Goal: Task Accomplishment & Management: Complete application form

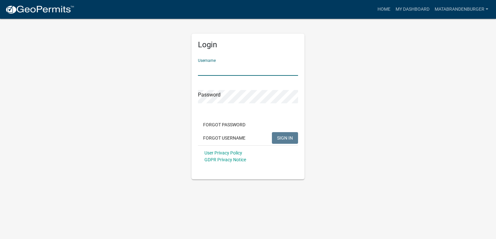
click at [240, 68] on input "Username" at bounding box center [248, 68] width 100 height 13
type input "matabrandenburger"
click at [272, 132] on button "SIGN IN" at bounding box center [285, 138] width 26 height 12
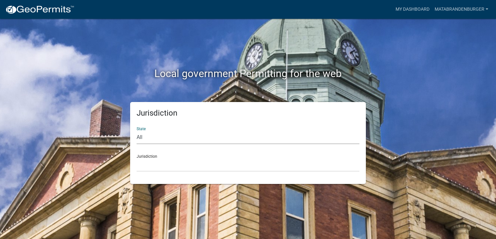
click at [145, 135] on select "All [US_STATE] [US_STATE] [US_STATE] [US_STATE] [US_STATE] [US_STATE] [US_STATE…" at bounding box center [248, 137] width 223 height 13
select select "[US_STATE]"
click at [137, 131] on select "All [US_STATE] [US_STATE] [US_STATE] [US_STATE] [US_STATE] [US_STATE] [US_STATE…" at bounding box center [248, 137] width 223 height 13
click at [162, 165] on select "[GEOGRAPHIC_DATA], [US_STATE] [GEOGRAPHIC_DATA], [US_STATE] [GEOGRAPHIC_DATA], …" at bounding box center [248, 164] width 223 height 13
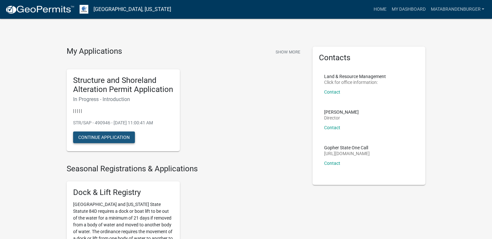
click at [111, 141] on button "Continue Application" at bounding box center [104, 137] width 62 height 12
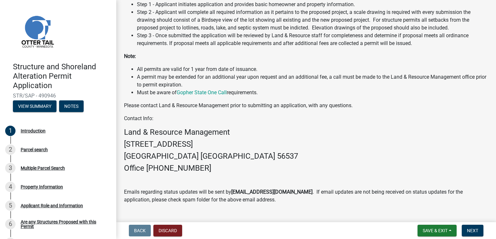
scroll to position [172, 0]
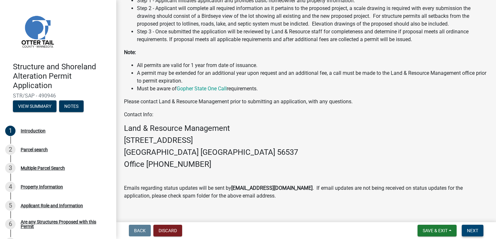
click at [474, 233] on button "Next" at bounding box center [473, 230] width 22 height 12
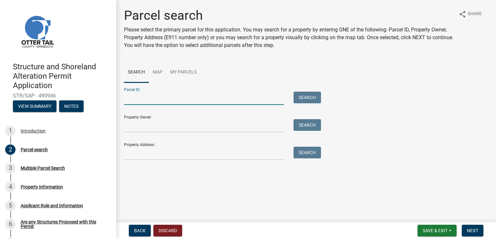
click at [149, 96] on input "Parcel ID:" at bounding box center [204, 97] width 160 height 13
type input "54000220151004"
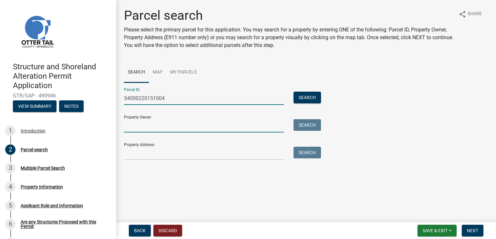
click at [141, 123] on input "Property Owner:" at bounding box center [204, 125] width 160 height 13
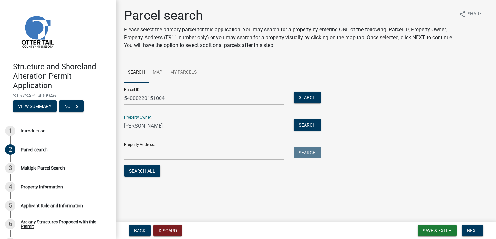
type input "[PERSON_NAME]"
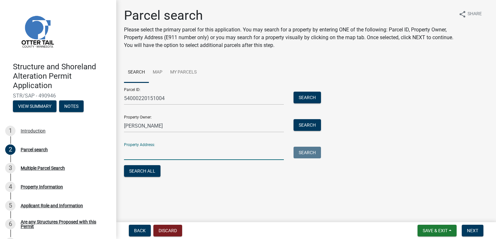
click at [141, 152] on input "Property Address:" at bounding box center [204, 152] width 160 height 13
type input "3"
click at [305, 97] on button "Search" at bounding box center [307, 97] width 27 height 12
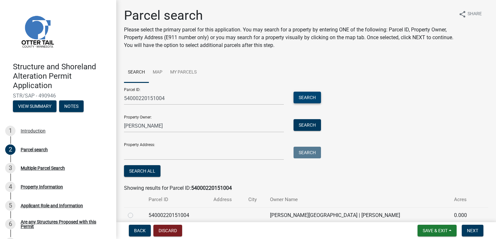
scroll to position [29, 0]
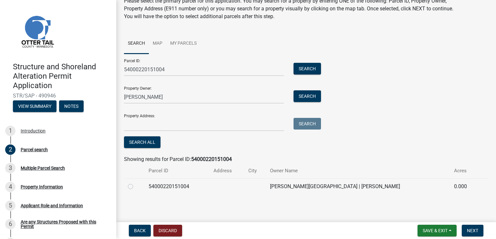
click at [136, 182] on label at bounding box center [136, 182] width 0 height 0
click at [136, 185] on input "radio" at bounding box center [138, 184] width 4 height 4
radio input "true"
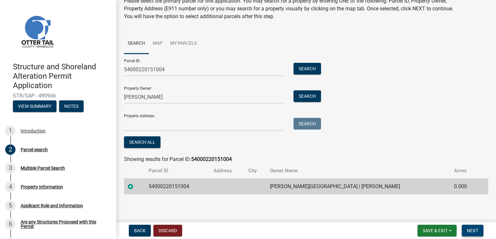
click at [475, 228] on span "Next" at bounding box center [472, 230] width 11 height 5
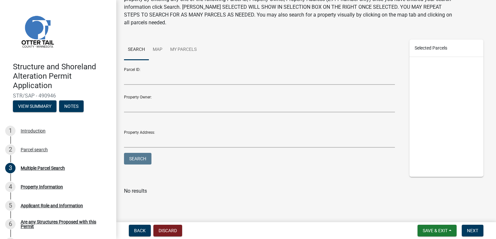
scroll to position [39, 0]
click at [471, 229] on span "Next" at bounding box center [472, 230] width 11 height 5
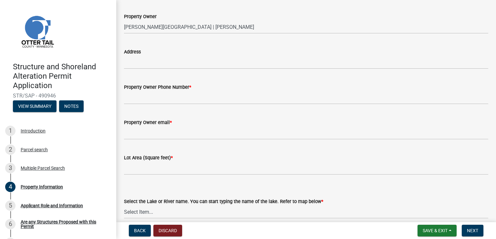
scroll to position [32, 0]
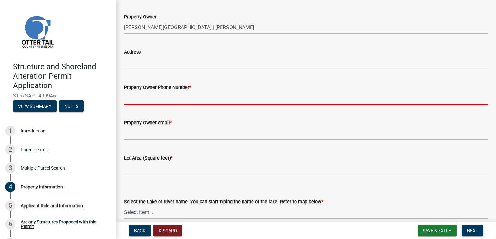
click at [199, 96] on input "Property Owner Phone Number *" at bounding box center [306, 97] width 365 height 13
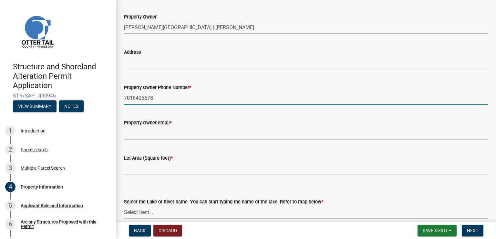
type input "7016405578"
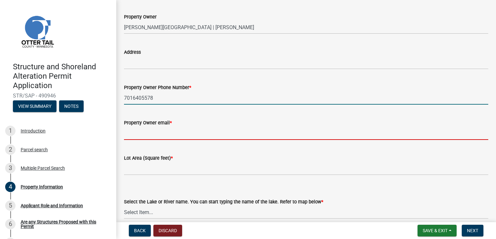
click at [154, 131] on input "Property Owner email *" at bounding box center [306, 132] width 365 height 13
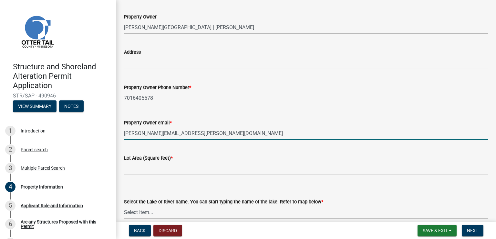
type input "[PERSON_NAME][EMAIL_ADDRESS][PERSON_NAME][DOMAIN_NAME]"
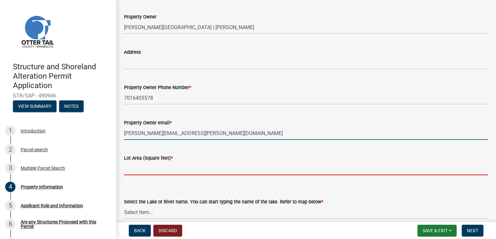
click at [138, 170] on input "text" at bounding box center [306, 168] width 365 height 13
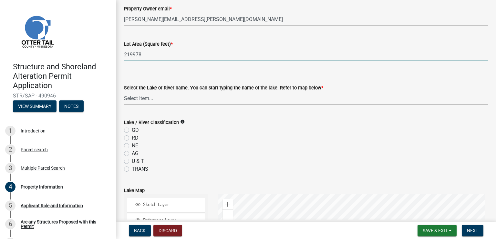
scroll to position [146, 0]
type input "219978"
click at [147, 97] on select "Select Item... None [PERSON_NAME] 56-031 [PERSON_NAME] 56-118 [PERSON_NAME] 56-…" at bounding box center [306, 97] width 365 height 13
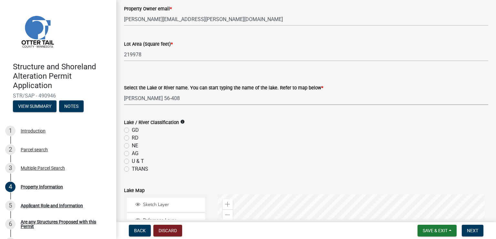
click at [124, 91] on select "Select Item... None [PERSON_NAME] 56-031 [PERSON_NAME] 56-118 [PERSON_NAME] 56-…" at bounding box center [306, 97] width 365 height 13
select select "31c9e779-e04a-482b-9772-0aeeacd1d6ab"
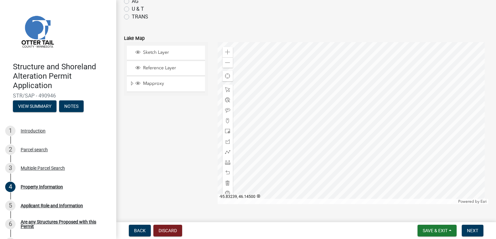
scroll to position [308, 0]
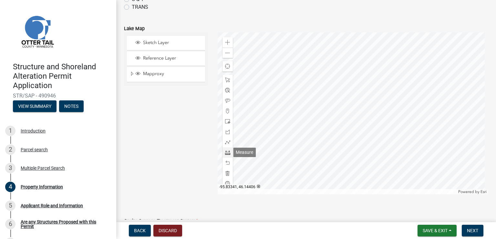
click at [228, 153] on span at bounding box center [227, 152] width 5 height 5
click at [279, 133] on div at bounding box center [353, 113] width 271 height 162
click at [307, 128] on div at bounding box center [353, 113] width 271 height 162
click at [227, 174] on span at bounding box center [227, 172] width 5 height 5
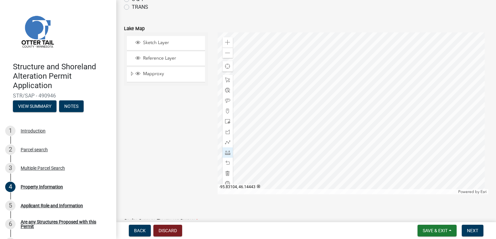
click at [327, 131] on div at bounding box center [353, 113] width 271 height 162
click at [223, 175] on div at bounding box center [228, 173] width 10 height 10
click at [279, 140] on div at bounding box center [353, 113] width 271 height 162
click at [298, 133] on div at bounding box center [353, 113] width 271 height 162
click at [289, 108] on div at bounding box center [353, 113] width 271 height 162
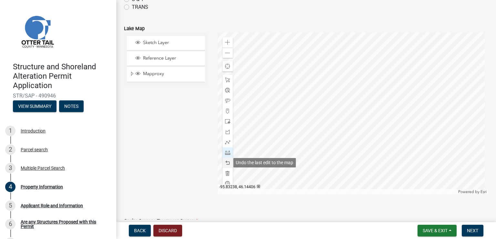
click at [225, 161] on span at bounding box center [227, 162] width 5 height 5
click at [227, 173] on span at bounding box center [227, 172] width 5 height 5
click at [250, 128] on div at bounding box center [353, 113] width 271 height 162
click at [255, 127] on div at bounding box center [353, 113] width 271 height 162
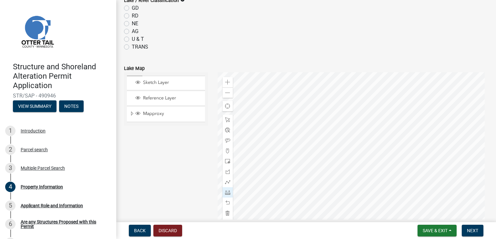
scroll to position [275, 0]
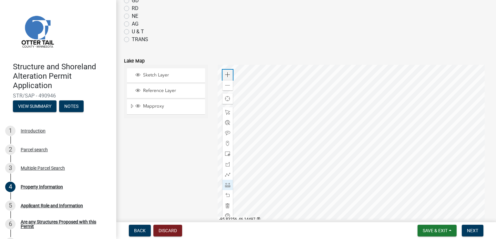
click at [228, 74] on span at bounding box center [227, 74] width 5 height 5
click at [326, 123] on div at bounding box center [353, 146] width 271 height 162
click at [227, 75] on span at bounding box center [227, 74] width 5 height 5
click at [377, 85] on div at bounding box center [353, 146] width 271 height 162
click at [226, 72] on span at bounding box center [227, 74] width 5 height 5
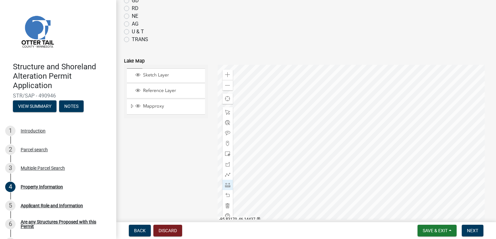
click at [367, 114] on div at bounding box center [353, 146] width 271 height 162
click at [368, 97] on div at bounding box center [353, 146] width 271 height 162
click at [348, 97] on div at bounding box center [353, 146] width 271 height 162
click at [226, 86] on span at bounding box center [227, 85] width 5 height 5
click at [350, 109] on div at bounding box center [353, 146] width 271 height 162
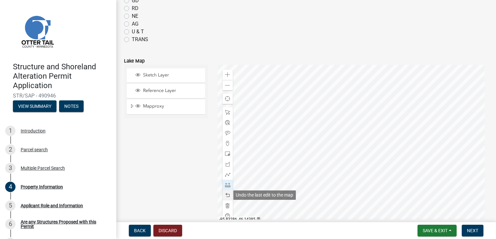
click at [226, 192] on span at bounding box center [227, 194] width 5 height 5
click at [225, 75] on span at bounding box center [227, 74] width 5 height 5
click at [228, 74] on span at bounding box center [227, 74] width 5 height 5
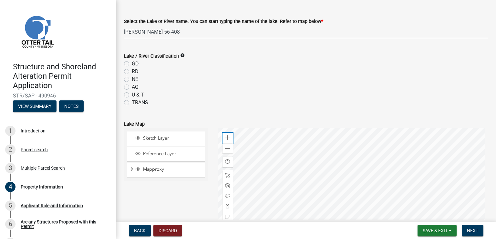
scroll to position [211, 0]
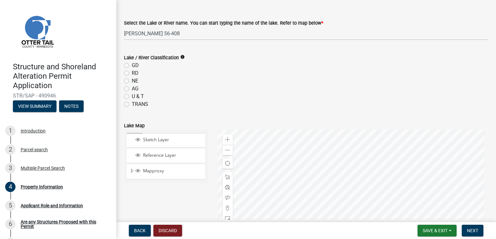
click at [331, 214] on div at bounding box center [353, 210] width 271 height 162
click at [336, 131] on div at bounding box center [353, 210] width 271 height 162
click at [323, 183] on div at bounding box center [353, 210] width 271 height 162
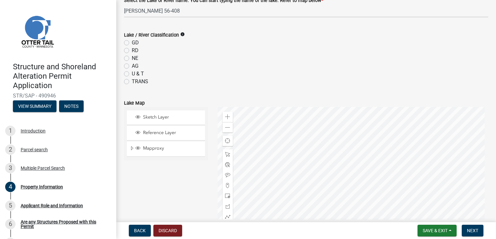
scroll to position [243, 0]
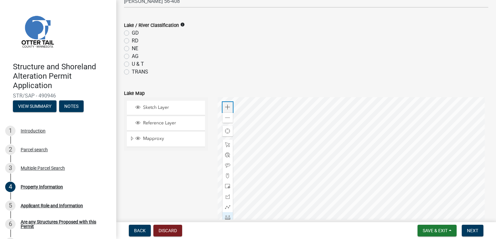
click at [225, 105] on span at bounding box center [227, 106] width 5 height 5
click at [333, 196] on div at bounding box center [353, 178] width 271 height 162
click at [422, 149] on div at bounding box center [353, 178] width 271 height 162
click at [226, 174] on span at bounding box center [227, 175] width 5 height 5
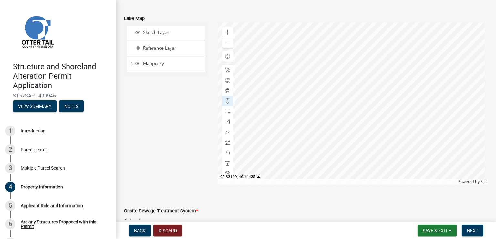
scroll to position [283, 0]
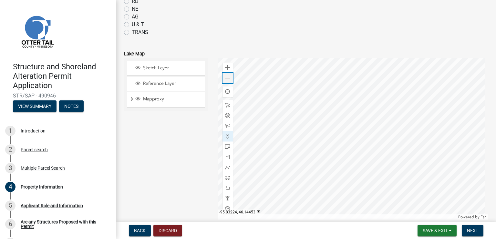
click at [225, 80] on span at bounding box center [227, 78] width 5 height 5
click at [226, 178] on span at bounding box center [227, 177] width 5 height 5
click at [304, 159] on div at bounding box center [353, 139] width 271 height 162
click at [226, 187] on span at bounding box center [227, 187] width 5 height 5
click at [304, 166] on div at bounding box center [353, 139] width 271 height 162
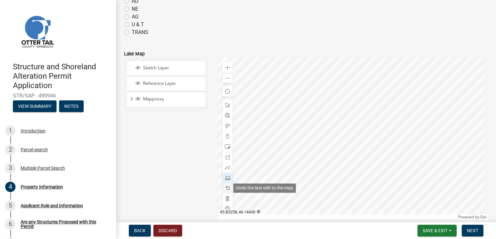
click at [226, 187] on span at bounding box center [227, 187] width 5 height 5
click at [226, 134] on span at bounding box center [227, 135] width 5 height 5
click at [382, 145] on div at bounding box center [353, 139] width 271 height 162
click at [228, 187] on span at bounding box center [227, 187] width 5 height 5
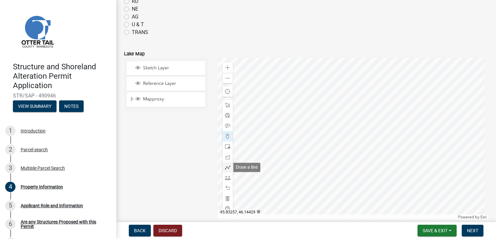
click at [226, 167] on span at bounding box center [227, 167] width 5 height 5
click at [384, 144] on div at bounding box center [353, 139] width 271 height 162
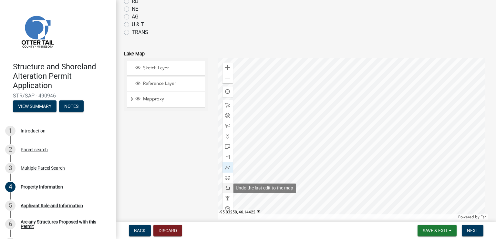
click at [226, 188] on span at bounding box center [227, 187] width 5 height 5
click at [228, 178] on span at bounding box center [227, 177] width 5 height 5
click at [383, 145] on div at bounding box center [353, 139] width 271 height 162
click at [408, 134] on div at bounding box center [353, 139] width 271 height 162
click at [400, 114] on div at bounding box center [353, 139] width 271 height 162
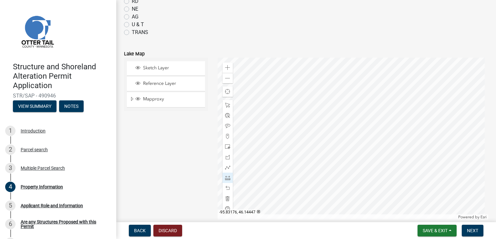
click at [375, 125] on div at bounding box center [353, 139] width 271 height 162
click at [225, 68] on span at bounding box center [227, 67] width 5 height 5
click at [414, 150] on div at bounding box center [353, 139] width 271 height 162
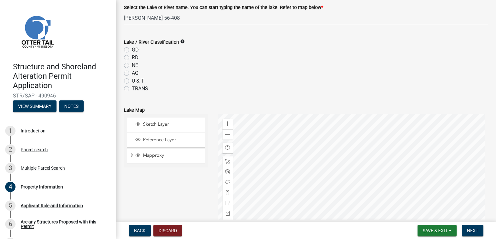
scroll to position [291, 0]
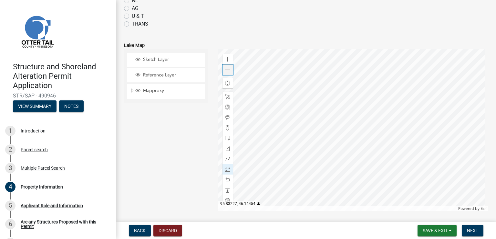
click at [226, 70] on span at bounding box center [227, 69] width 5 height 5
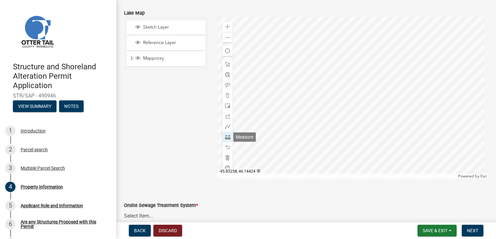
click at [228, 138] on span at bounding box center [227, 136] width 5 height 5
click at [225, 105] on span at bounding box center [227, 105] width 5 height 5
click at [383, 105] on div at bounding box center [353, 98] width 271 height 162
click at [379, 101] on div at bounding box center [353, 98] width 271 height 162
click at [385, 104] on div at bounding box center [353, 98] width 271 height 162
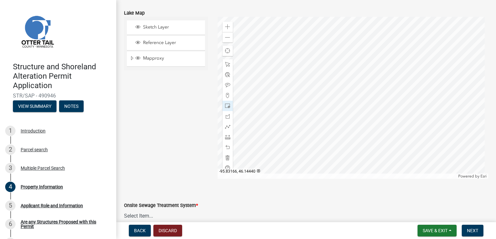
click at [391, 102] on div at bounding box center [353, 98] width 271 height 162
click at [389, 118] on div at bounding box center [353, 98] width 271 height 162
click at [227, 146] on span at bounding box center [227, 146] width 5 height 5
click at [228, 146] on span at bounding box center [227, 146] width 5 height 5
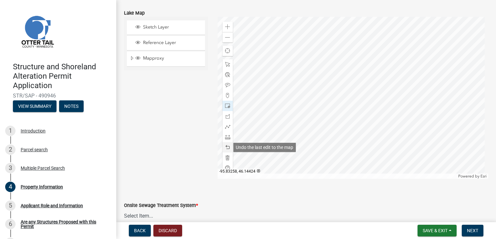
click at [228, 146] on span at bounding box center [227, 146] width 5 height 5
click at [379, 100] on div at bounding box center [353, 98] width 271 height 162
click at [229, 158] on div at bounding box center [228, 157] width 10 height 10
click at [226, 157] on span at bounding box center [227, 157] width 5 height 5
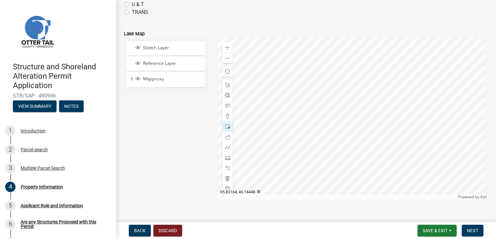
scroll to position [291, 0]
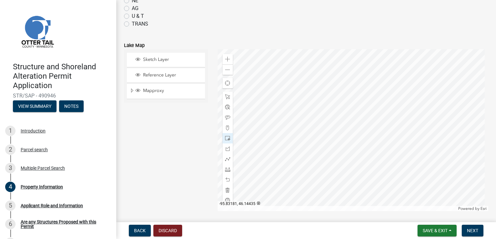
click at [340, 115] on div at bounding box center [353, 130] width 271 height 162
click at [341, 142] on div at bounding box center [353, 130] width 271 height 162
click at [340, 144] on div at bounding box center [353, 130] width 271 height 162
click at [225, 159] on span at bounding box center [227, 158] width 5 height 5
click at [339, 140] on div at bounding box center [353, 130] width 271 height 162
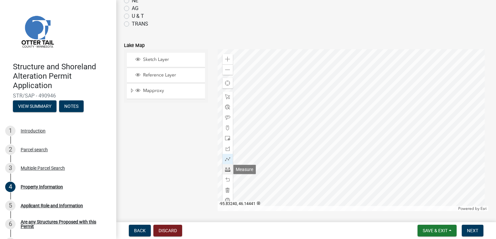
click at [227, 169] on span at bounding box center [227, 168] width 5 height 5
click at [226, 97] on span at bounding box center [227, 96] width 5 height 5
click at [226, 171] on span at bounding box center [227, 168] width 5 height 5
click at [333, 140] on div at bounding box center [353, 130] width 271 height 162
click at [345, 125] on div at bounding box center [353, 130] width 271 height 162
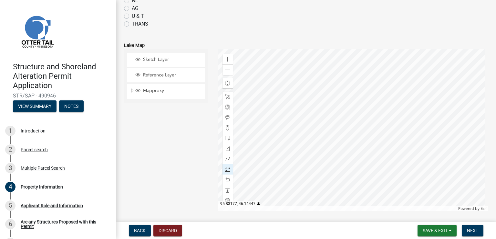
click at [332, 117] on div at bounding box center [353, 130] width 271 height 162
click at [314, 135] on div at bounding box center [353, 130] width 271 height 162
click at [334, 140] on div at bounding box center [353, 130] width 271 height 162
click at [225, 95] on span at bounding box center [227, 96] width 5 height 5
click at [226, 170] on span at bounding box center [227, 168] width 5 height 5
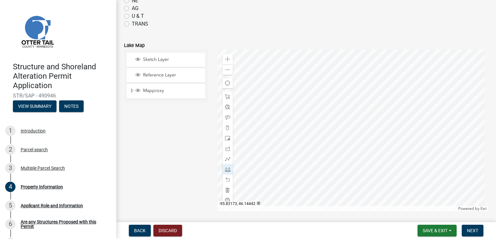
click at [296, 155] on div at bounding box center [353, 130] width 271 height 162
click at [296, 154] on div at bounding box center [353, 130] width 271 height 162
click at [308, 147] on div at bounding box center [353, 130] width 271 height 162
click at [332, 130] on div at bounding box center [353, 130] width 271 height 162
click at [318, 117] on div at bounding box center [353, 130] width 271 height 162
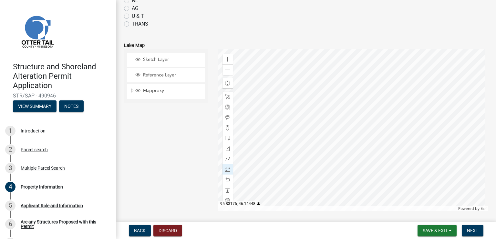
click at [297, 137] on div at bounding box center [353, 130] width 271 height 162
click at [306, 147] on div at bounding box center [353, 130] width 271 height 162
click at [226, 114] on div at bounding box center [228, 117] width 10 height 10
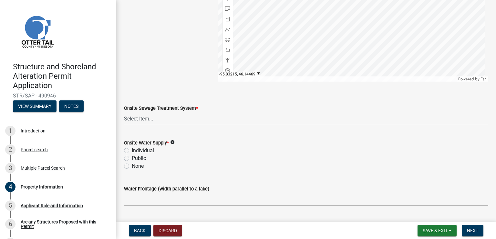
scroll to position [437, 0]
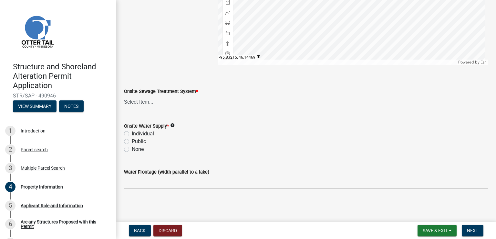
click at [132, 149] on label "None" at bounding box center [138, 149] width 12 height 8
click at [132, 149] on input "None" at bounding box center [134, 147] width 4 height 4
radio input "true"
click at [148, 102] on select "Select Item... L&R Certificate of Compliance within 5yrs Compliance Inspection …" at bounding box center [306, 101] width 365 height 13
click at [124, 95] on select "Select Item... L&R Certificate of Compliance within 5yrs Compliance Inspection …" at bounding box center [306, 101] width 365 height 13
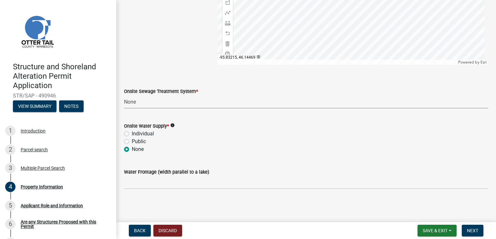
select select "9233bc03-43b7-4bc3-a622-0f4482adc204"
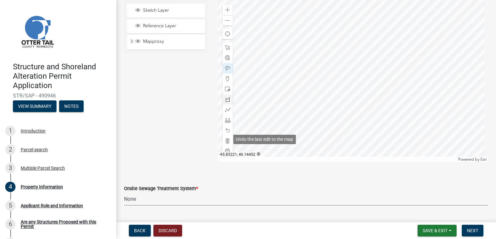
scroll to position [308, 0]
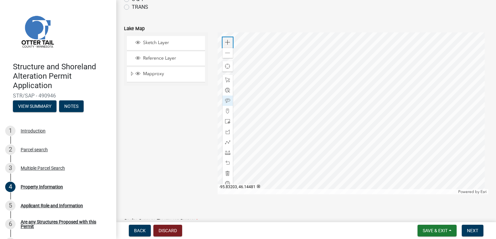
click at [225, 41] on span at bounding box center [227, 42] width 5 height 5
click at [348, 133] on div at bounding box center [353, 113] width 271 height 162
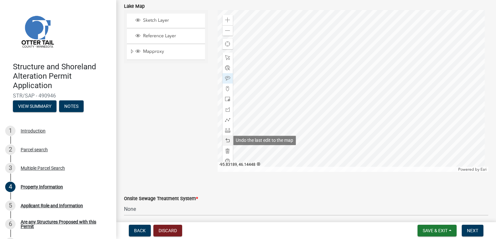
scroll to position [340, 0]
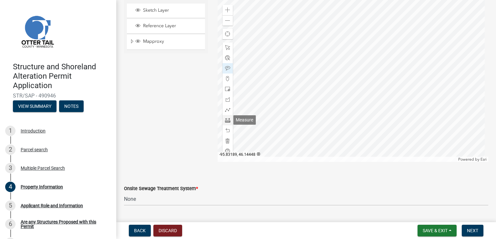
click at [225, 121] on span at bounding box center [227, 119] width 5 height 5
click at [225, 109] on span at bounding box center [227, 109] width 5 height 5
click at [284, 138] on div at bounding box center [353, 81] width 271 height 162
click at [287, 131] on div at bounding box center [353, 81] width 271 height 162
click at [315, 109] on div at bounding box center [353, 81] width 271 height 162
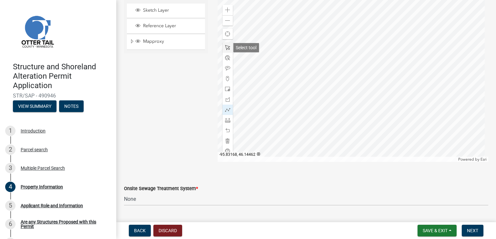
click at [228, 48] on span at bounding box center [227, 47] width 5 height 5
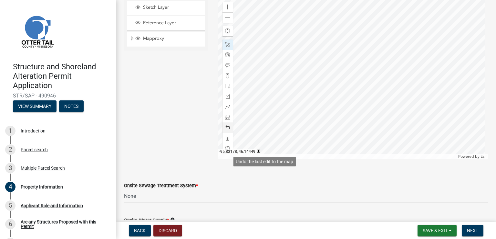
scroll to position [308, 0]
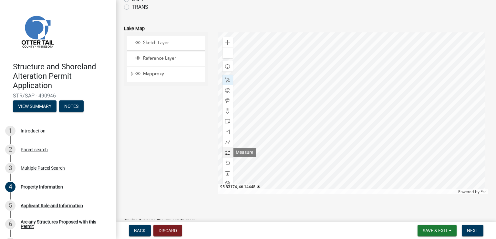
click at [225, 154] on span at bounding box center [227, 152] width 5 height 5
click at [233, 145] on div at bounding box center [353, 113] width 271 height 162
click at [315, 144] on div at bounding box center [353, 113] width 271 height 162
click at [227, 170] on span at bounding box center [227, 172] width 5 height 5
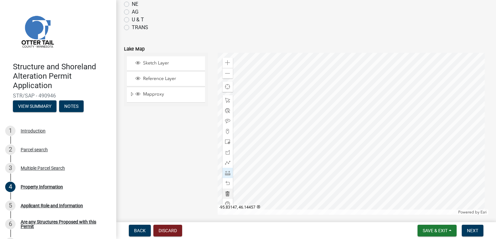
scroll to position [275, 0]
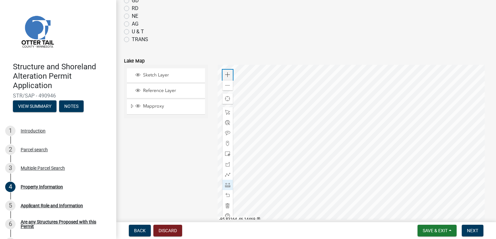
click at [226, 75] on span at bounding box center [227, 74] width 5 height 5
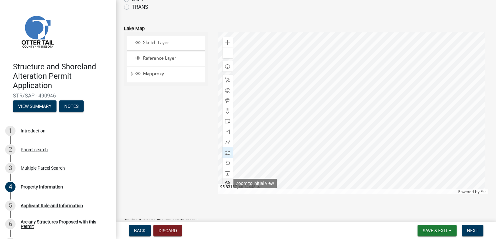
click at [226, 181] on span at bounding box center [227, 183] width 5 height 5
click at [226, 174] on span at bounding box center [227, 172] width 5 height 5
click at [227, 56] on div "Zoom out" at bounding box center [228, 53] width 10 height 10
click at [224, 44] on div "Zoom in" at bounding box center [228, 42] width 10 height 10
click at [225, 44] on span at bounding box center [227, 42] width 5 height 5
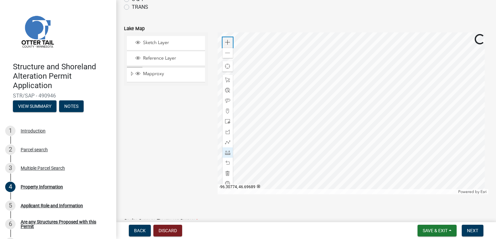
click at [225, 44] on span at bounding box center [227, 42] width 5 height 5
click at [225, 162] on span at bounding box center [227, 162] width 5 height 5
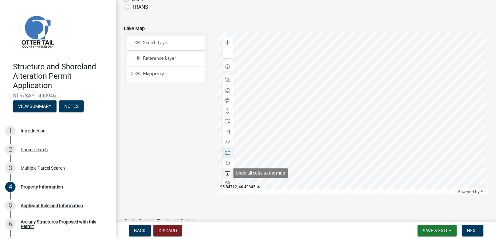
click at [225, 172] on span at bounding box center [227, 172] width 5 height 5
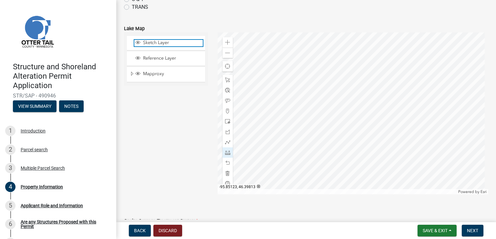
click at [138, 43] on span "Layer List" at bounding box center [137, 42] width 5 height 5
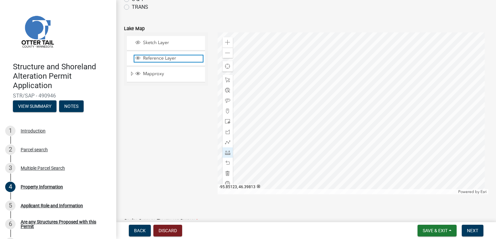
click at [138, 58] on span "Layer List" at bounding box center [137, 57] width 5 height 5
click at [137, 231] on span "Back" at bounding box center [140, 230] width 12 height 5
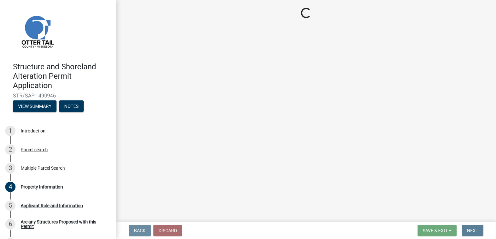
scroll to position [0, 0]
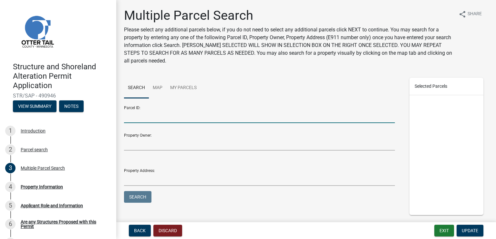
click at [191, 110] on input "Parcel ID:" at bounding box center [259, 116] width 271 height 13
type input "54000220151004"
click at [144, 196] on button "Search" at bounding box center [137, 197] width 27 height 12
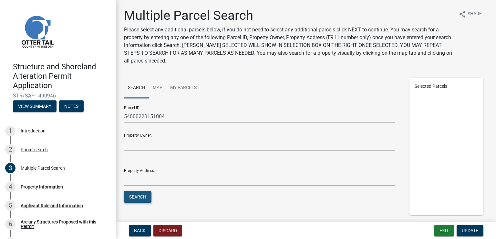
click at [129, 197] on button "Search" at bounding box center [137, 197] width 27 height 12
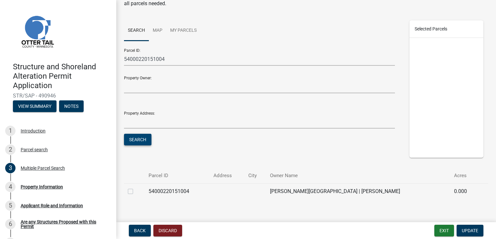
scroll to position [67, 0]
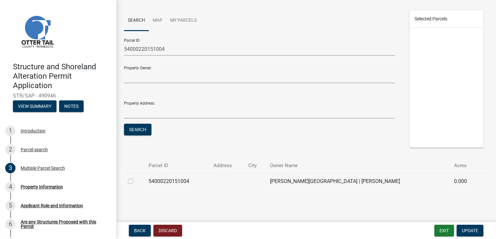
click at [136, 177] on label at bounding box center [136, 177] width 0 height 0
click at [136, 179] on input "checkbox" at bounding box center [138, 179] width 4 height 4
checkbox input "true"
click at [475, 228] on span "Update" at bounding box center [470, 230] width 16 height 5
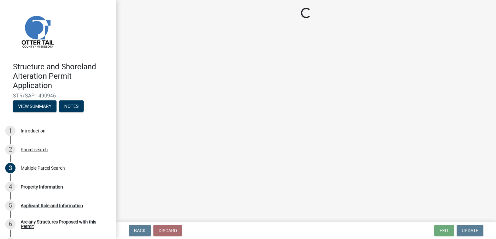
select select "31c9e779-e04a-482b-9772-0aeeacd1d6ab"
select select "9233bc03-43b7-4bc3-a622-0f4482adc204"
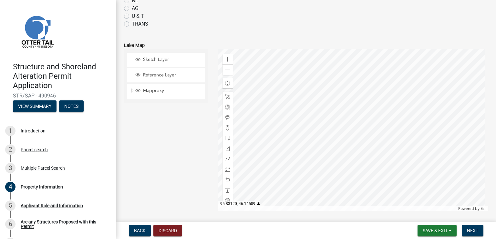
scroll to position [323, 0]
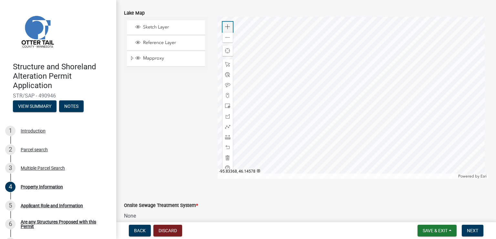
click at [228, 27] on span at bounding box center [227, 26] width 5 height 5
click at [225, 137] on span at bounding box center [227, 136] width 5 height 5
click at [218, 130] on div at bounding box center [353, 98] width 271 height 162
click at [225, 146] on span at bounding box center [227, 146] width 5 height 5
click at [219, 150] on div at bounding box center [353, 98] width 271 height 162
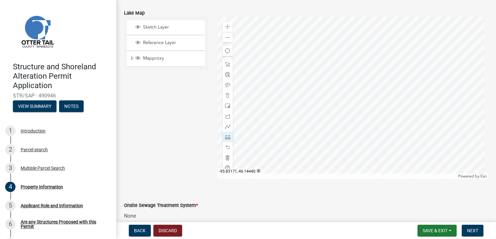
click at [257, 137] on div at bounding box center [353, 98] width 271 height 162
click at [226, 147] on span at bounding box center [227, 146] width 5 height 5
click at [227, 146] on span at bounding box center [227, 146] width 5 height 5
click at [227, 158] on span at bounding box center [227, 157] width 5 height 5
click at [270, 152] on div at bounding box center [353, 98] width 271 height 162
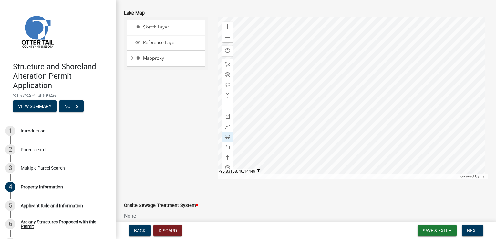
click at [259, 126] on div at bounding box center [353, 98] width 271 height 162
click at [225, 157] on span at bounding box center [227, 157] width 5 height 5
click at [264, 126] on div at bounding box center [353, 98] width 271 height 162
click at [263, 124] on div at bounding box center [353, 98] width 271 height 162
click at [225, 158] on span at bounding box center [227, 157] width 5 height 5
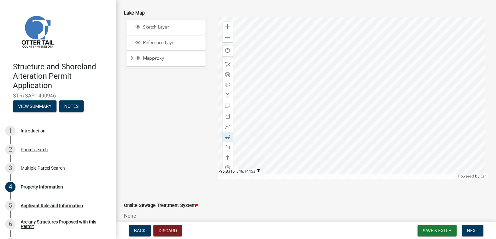
click at [265, 122] on div at bounding box center [353, 98] width 271 height 162
click at [277, 117] on div at bounding box center [353, 98] width 271 height 162
click at [274, 108] on div at bounding box center [353, 98] width 271 height 162
click at [261, 113] on div at bounding box center [353, 98] width 271 height 162
click at [265, 122] on div at bounding box center [353, 98] width 271 height 162
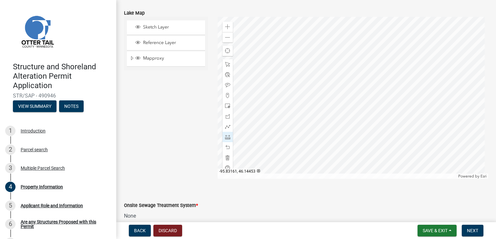
click at [265, 122] on div at bounding box center [353, 98] width 271 height 162
click at [278, 117] on div at bounding box center [353, 98] width 271 height 162
click at [277, 117] on div at bounding box center [353, 98] width 271 height 162
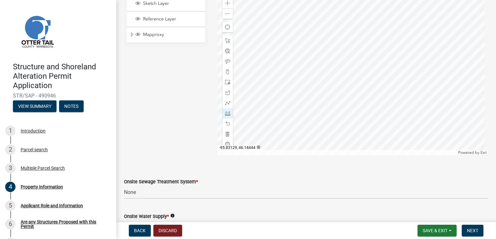
scroll to position [356, 0]
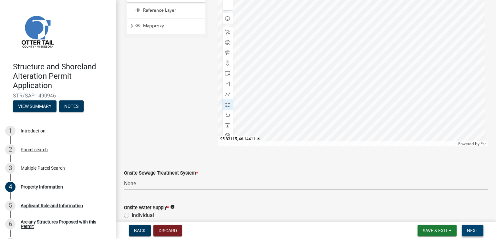
click at [469, 228] on span "Next" at bounding box center [472, 230] width 11 height 5
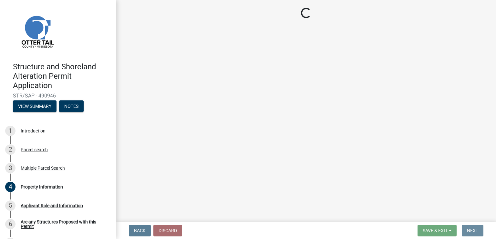
scroll to position [0, 0]
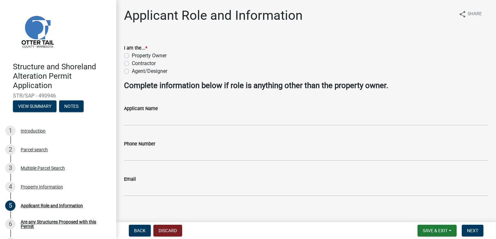
click at [132, 56] on label "Property Owner" at bounding box center [149, 56] width 35 height 8
click at [132, 56] on input "Property Owner" at bounding box center [134, 54] width 4 height 4
radio input "true"
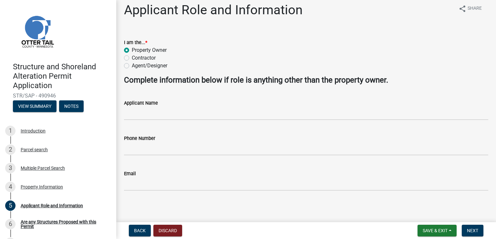
scroll to position [7, 0]
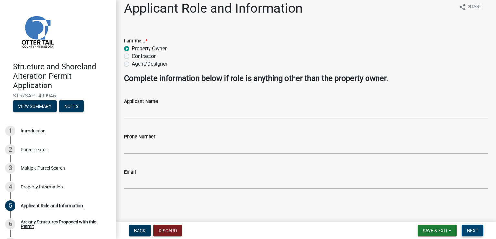
click at [467, 232] on span "Next" at bounding box center [472, 230] width 11 height 5
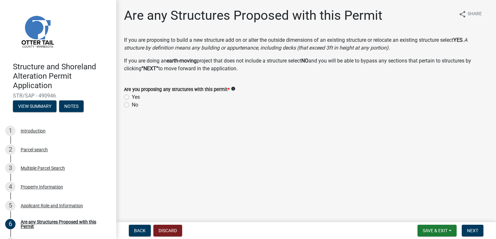
click at [132, 98] on label "Yes" at bounding box center [136, 97] width 8 height 8
click at [132, 97] on input "Yes" at bounding box center [134, 95] width 4 height 4
radio input "true"
click at [476, 232] on span "Next" at bounding box center [472, 230] width 11 height 5
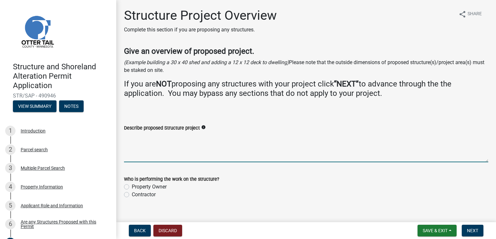
click at [139, 133] on textarea "Describe proposed Structure project" at bounding box center [306, 147] width 365 height 30
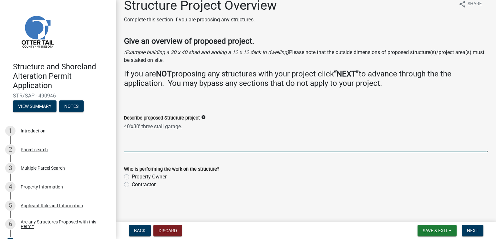
type textarea "40'x30' three stall garage."
click at [132, 185] on label "Contractor" at bounding box center [144, 184] width 24 height 8
click at [132, 185] on input "Contractor" at bounding box center [134, 182] width 4 height 4
radio input "true"
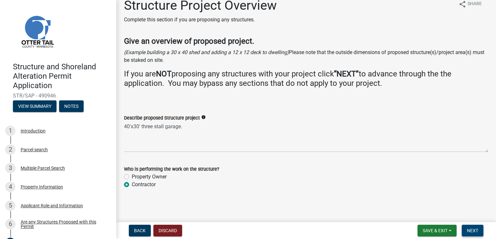
click at [472, 228] on span "Next" at bounding box center [472, 230] width 11 height 5
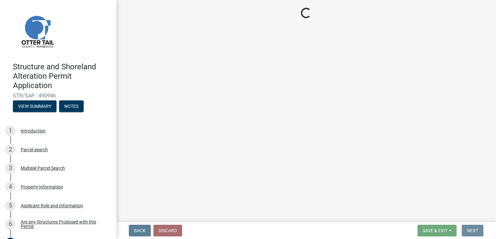
scroll to position [0, 0]
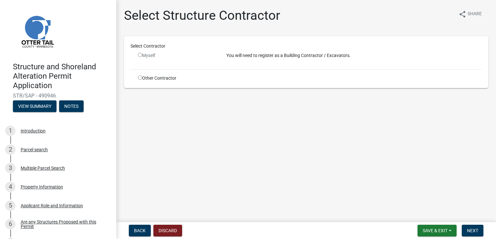
click at [139, 77] on input "radio" at bounding box center [140, 77] width 4 height 4
radio input "true"
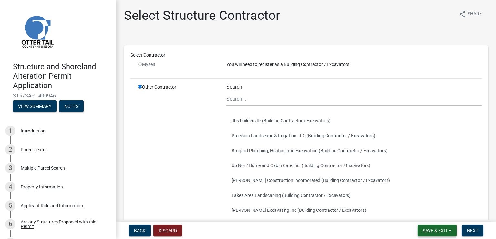
click at [444, 229] on span "Save & Exit" at bounding box center [435, 230] width 25 height 5
click at [432, 214] on button "Save & Exit" at bounding box center [431, 214] width 52 height 16
